Goal: Information Seeking & Learning: Learn about a topic

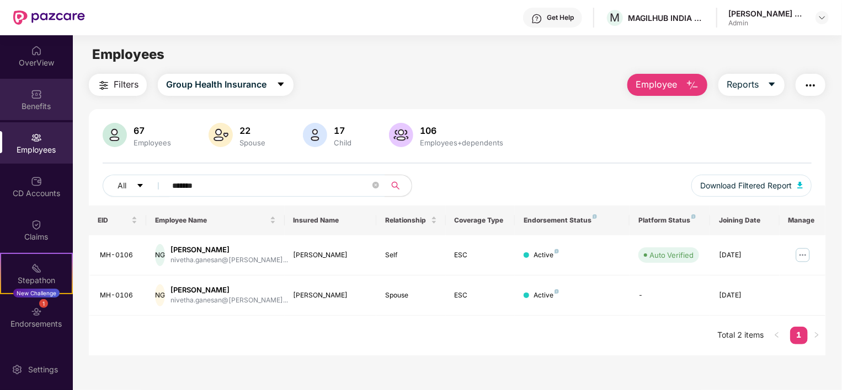
click at [31, 97] on img at bounding box center [36, 94] width 11 height 11
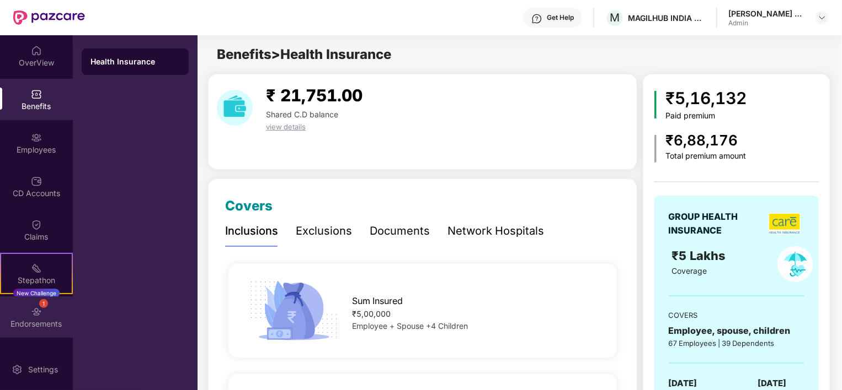
click at [32, 310] on img at bounding box center [36, 312] width 11 height 11
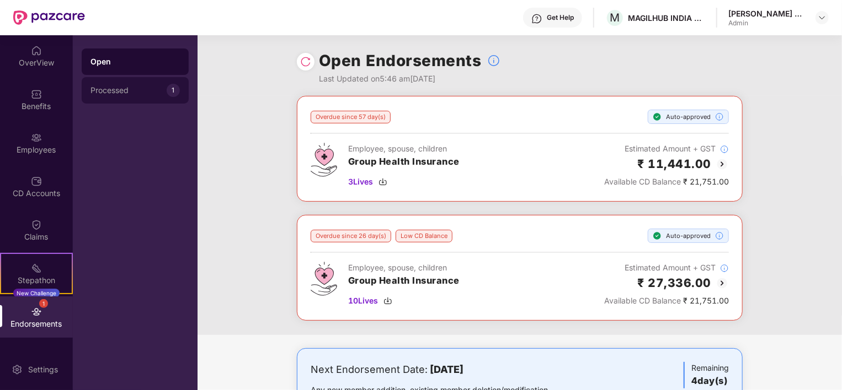
click at [130, 89] on div "Processed" at bounding box center [128, 90] width 76 height 9
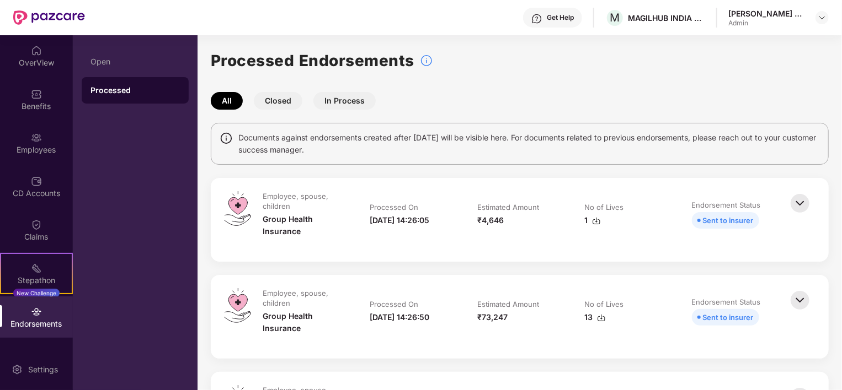
click at [117, 62] on div "Open" at bounding box center [134, 61] width 89 height 9
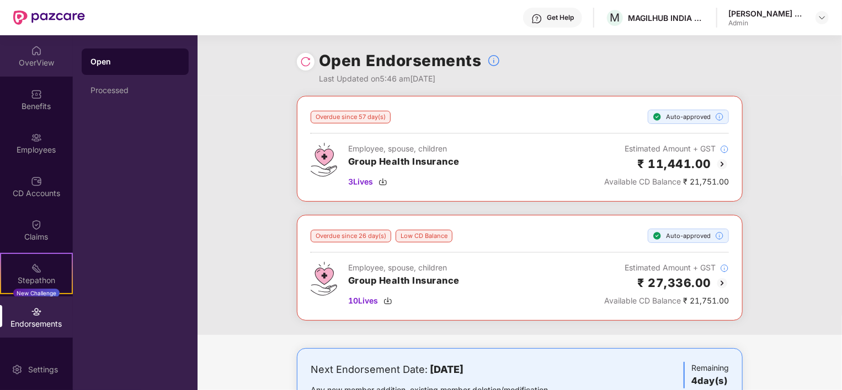
click at [29, 58] on div "OverView" at bounding box center [36, 62] width 73 height 11
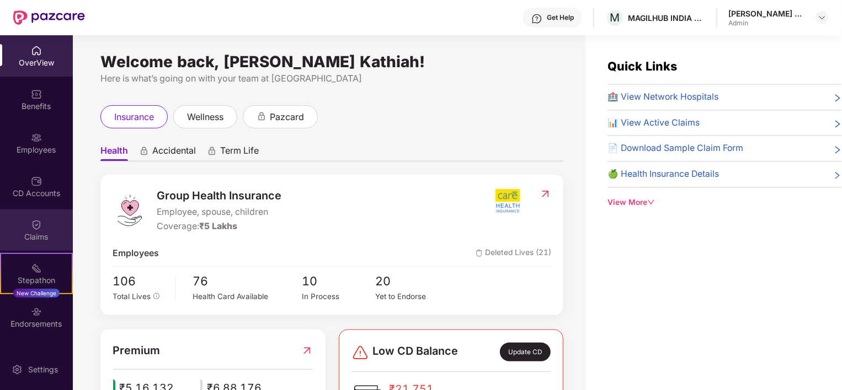
click at [24, 224] on div "Claims" at bounding box center [36, 230] width 73 height 41
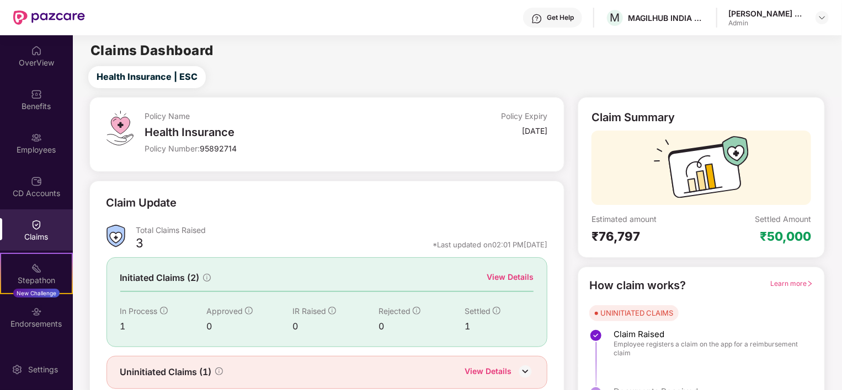
click at [425, 64] on main "Claims Dashboard Health Insurance | ESC Policy Name Health Insurance Policy Num…" at bounding box center [457, 233] width 768 height 397
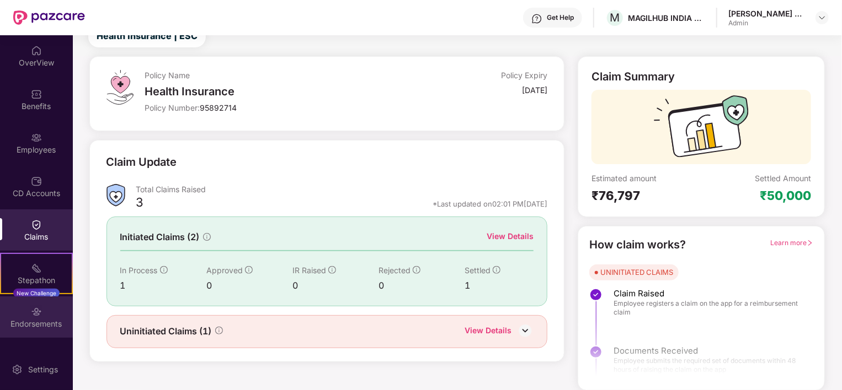
click at [43, 320] on div "Endorsements" at bounding box center [36, 324] width 73 height 11
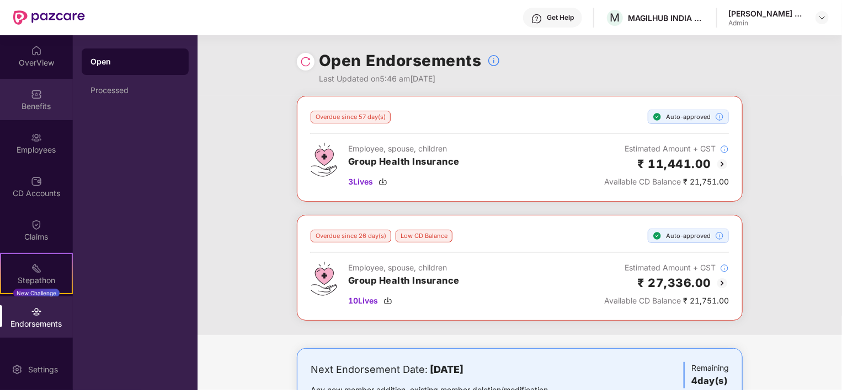
click at [34, 93] on img at bounding box center [36, 94] width 11 height 11
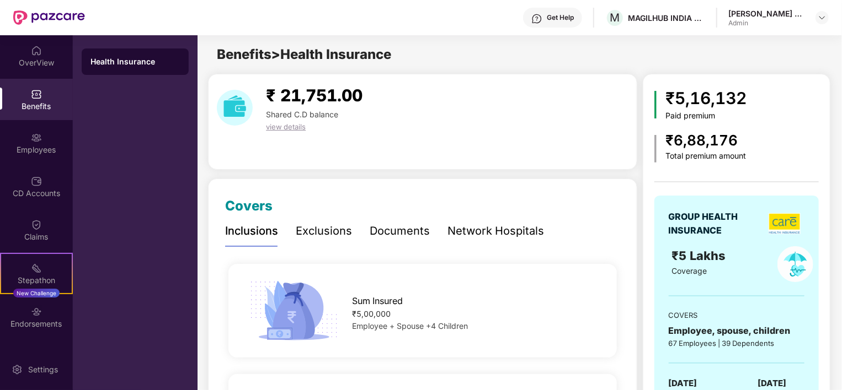
click at [500, 225] on div "Network Hospitals" at bounding box center [495, 231] width 97 height 17
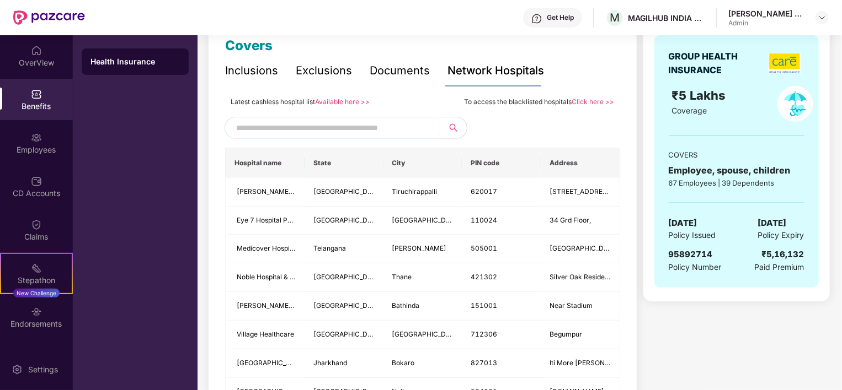
scroll to position [163, 0]
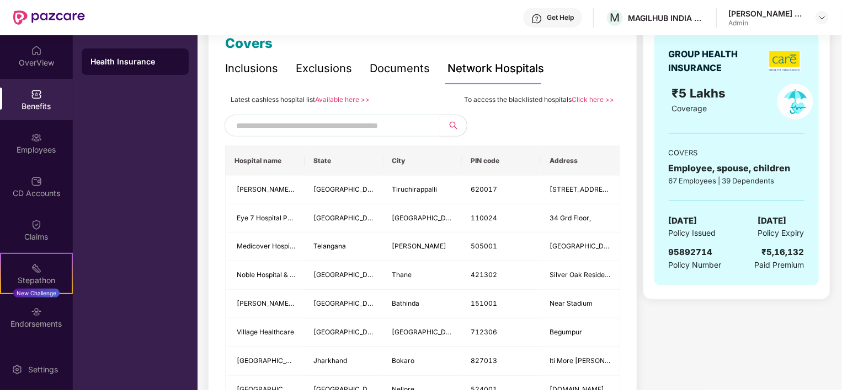
click at [353, 124] on input "text" at bounding box center [330, 125] width 189 height 17
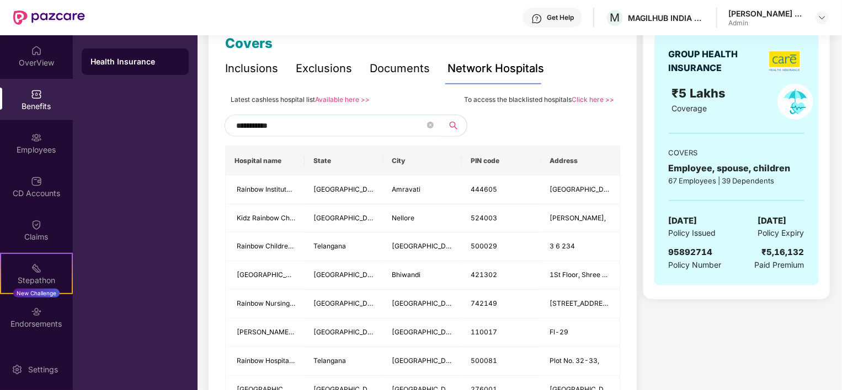
scroll to position [132, 0]
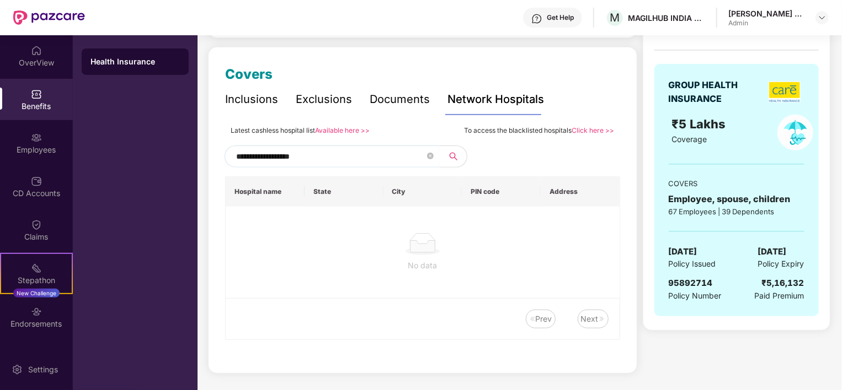
click at [398, 194] on th "City" at bounding box center [422, 192] width 79 height 30
click at [372, 155] on input "**********" at bounding box center [330, 156] width 189 height 17
click at [403, 192] on th "City" at bounding box center [422, 192] width 79 height 30
click at [325, 159] on input "**********" at bounding box center [330, 156] width 189 height 17
type input "*"
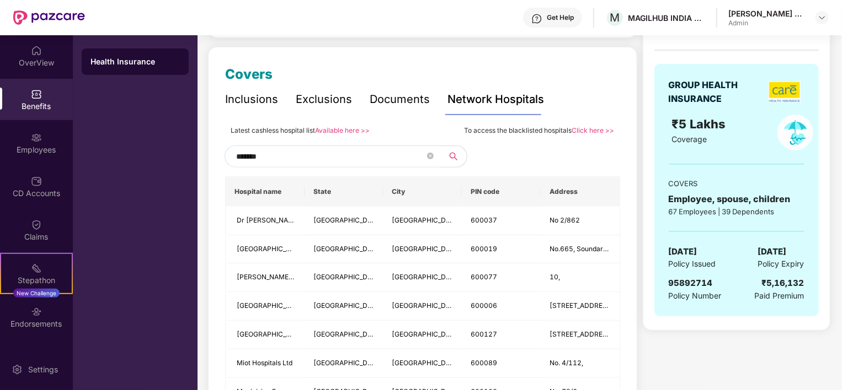
type input "*******"
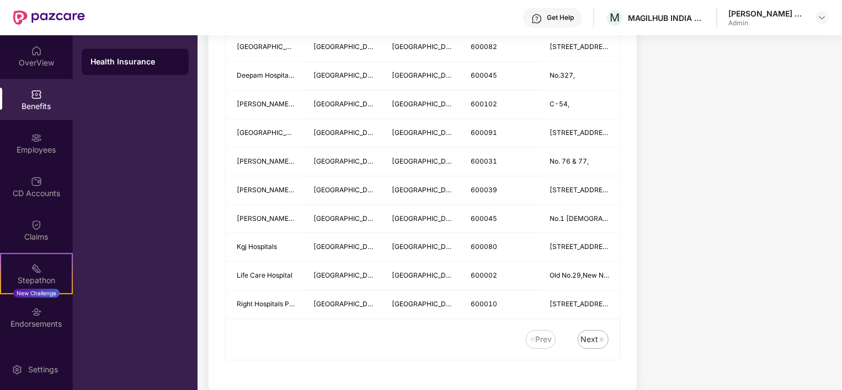
scroll to position [1464, 0]
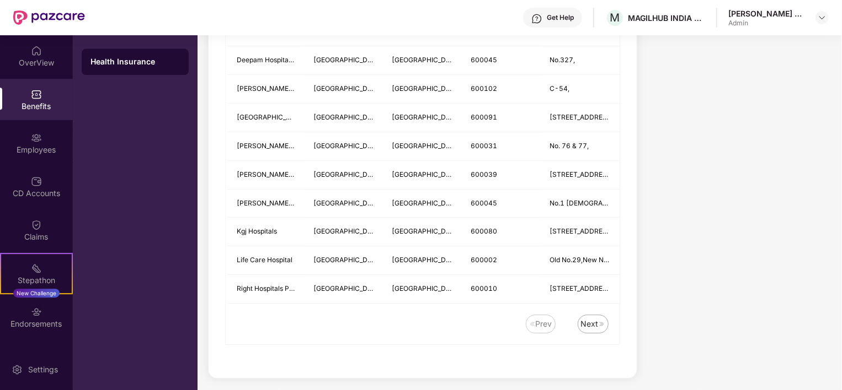
click at [591, 319] on div "Next" at bounding box center [590, 324] width 18 height 12
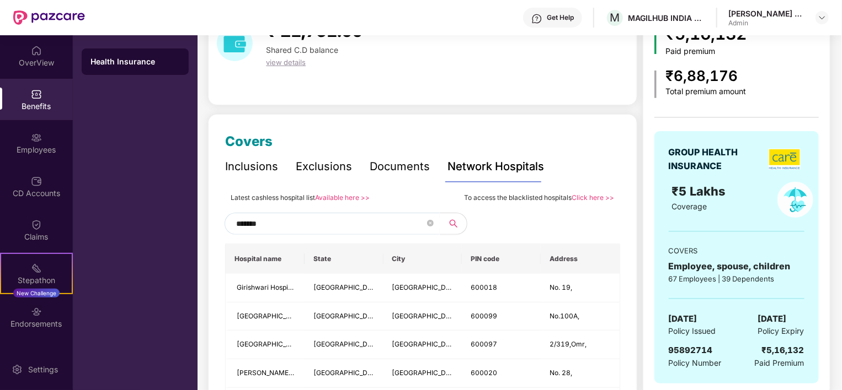
scroll to position [66, 0]
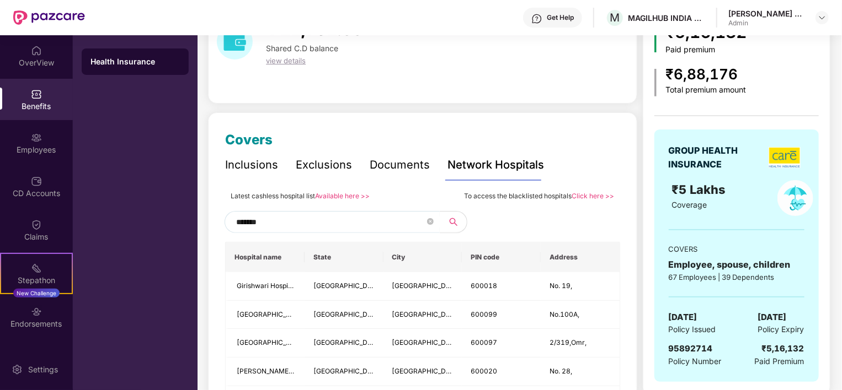
click at [340, 195] on link "Available here >>" at bounding box center [342, 196] width 55 height 8
click at [368, 64] on div "₹ 21,751.00 Shared C.D balance view details" at bounding box center [314, 42] width 114 height 50
click at [39, 145] on div "Employees" at bounding box center [36, 149] width 73 height 11
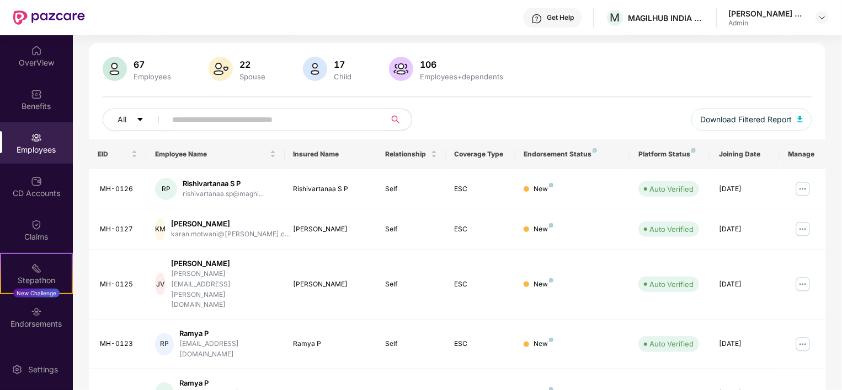
click at [248, 117] on input "text" at bounding box center [271, 119] width 198 height 17
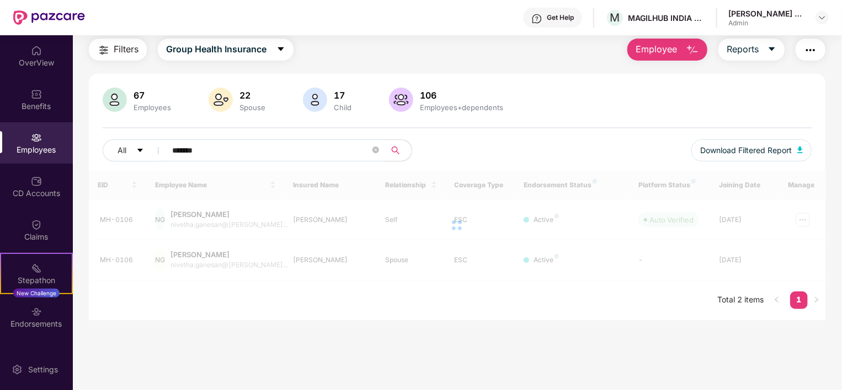
scroll to position [35, 0]
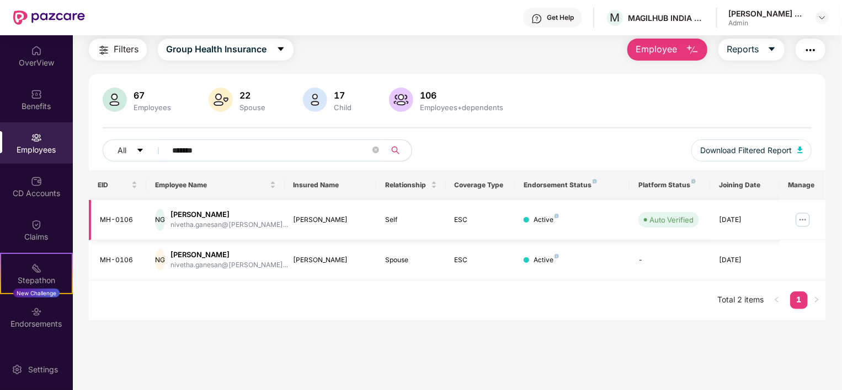
type input "*******"
click at [803, 220] on img at bounding box center [803, 220] width 18 height 18
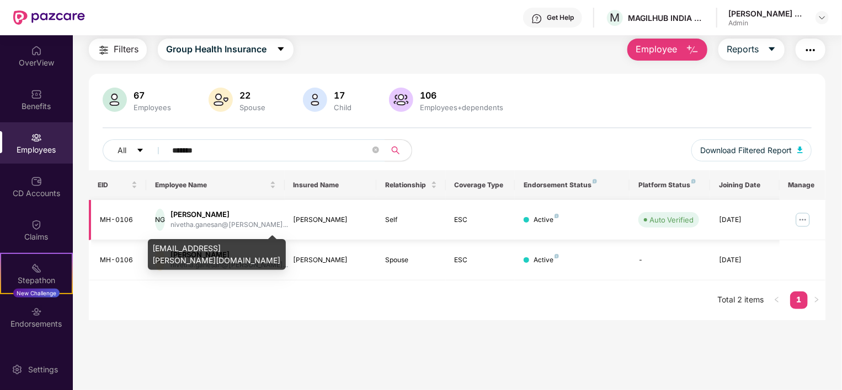
click at [206, 221] on div "nivetha.ganesan@[PERSON_NAME]..." at bounding box center [228, 225] width 117 height 10
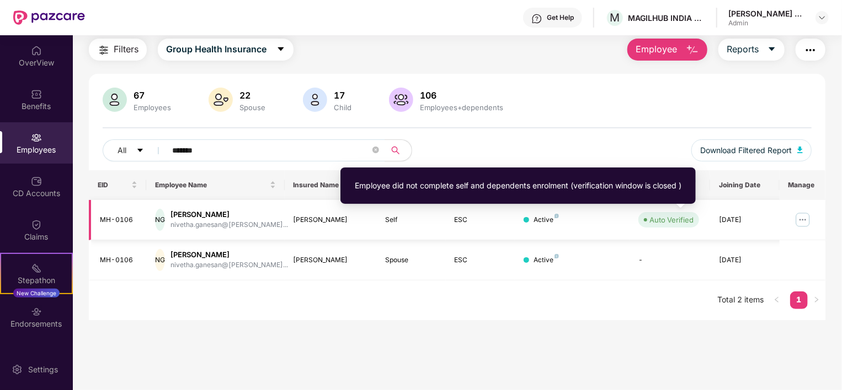
click at [683, 218] on div "Auto Verified" at bounding box center [671, 220] width 44 height 11
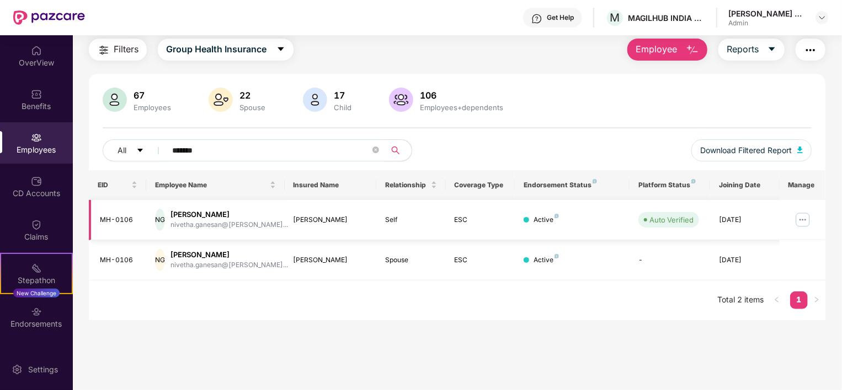
click at [803, 219] on img at bounding box center [803, 220] width 18 height 18
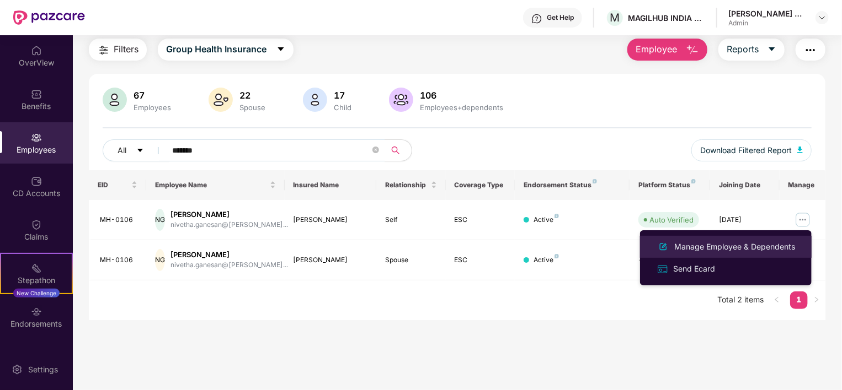
click at [727, 251] on div "Manage Employee & Dependents" at bounding box center [734, 247] width 125 height 12
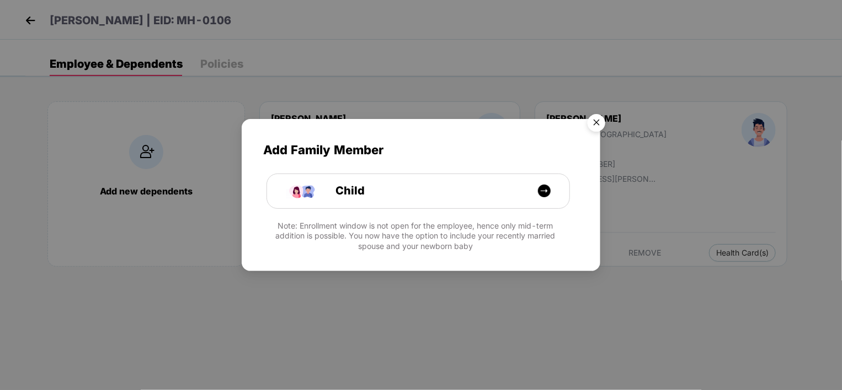
click at [598, 124] on img "Close" at bounding box center [596, 124] width 31 height 31
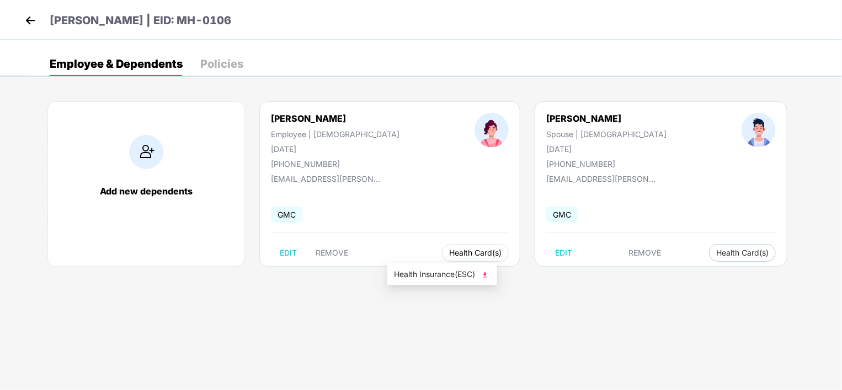
click at [449, 254] on span "Health Card(s)" at bounding box center [475, 253] width 52 height 6
click at [436, 277] on span "Health Insurance(ESC)" at bounding box center [442, 275] width 97 height 12
click at [410, 331] on body "[PERSON_NAME] | EID: MH-0106 Employee & Dependents Policies Add new dependents …" at bounding box center [421, 195] width 842 height 390
click at [26, 22] on img at bounding box center [30, 20] width 17 height 17
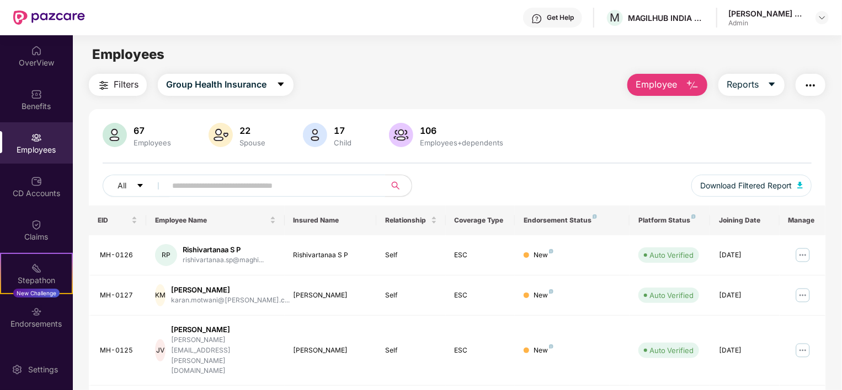
click at [371, 187] on span at bounding box center [272, 186] width 226 height 22
click at [34, 190] on div "CD Accounts" at bounding box center [36, 193] width 73 height 11
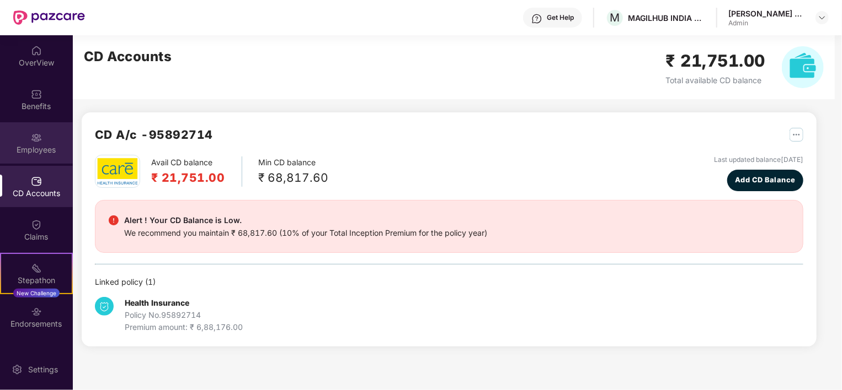
click at [35, 136] on img at bounding box center [36, 137] width 11 height 11
